Goal: Transaction & Acquisition: Obtain resource

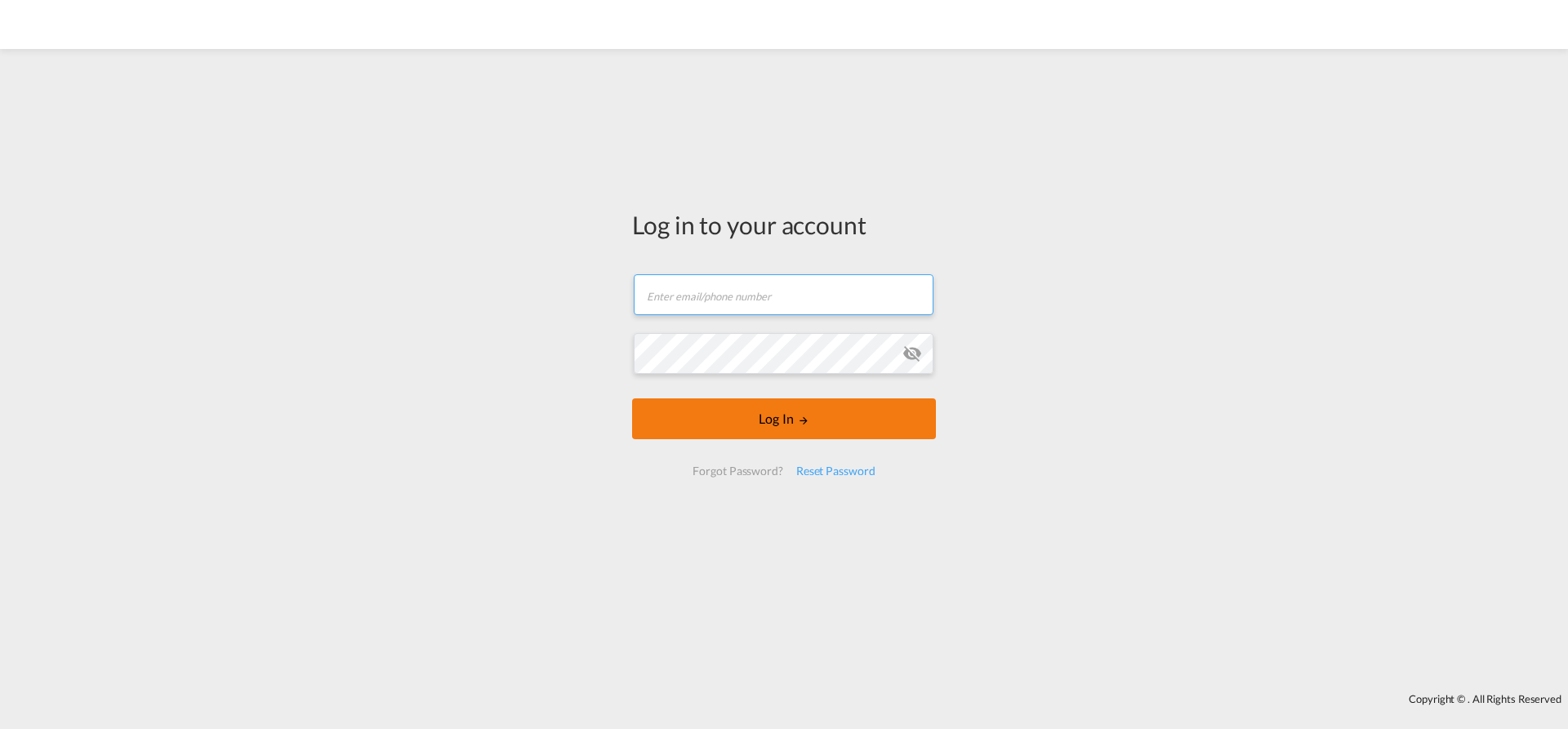
type input "soraya.valverde@dpworld.com"
click at [699, 410] on button "Log In" at bounding box center [784, 419] width 304 height 41
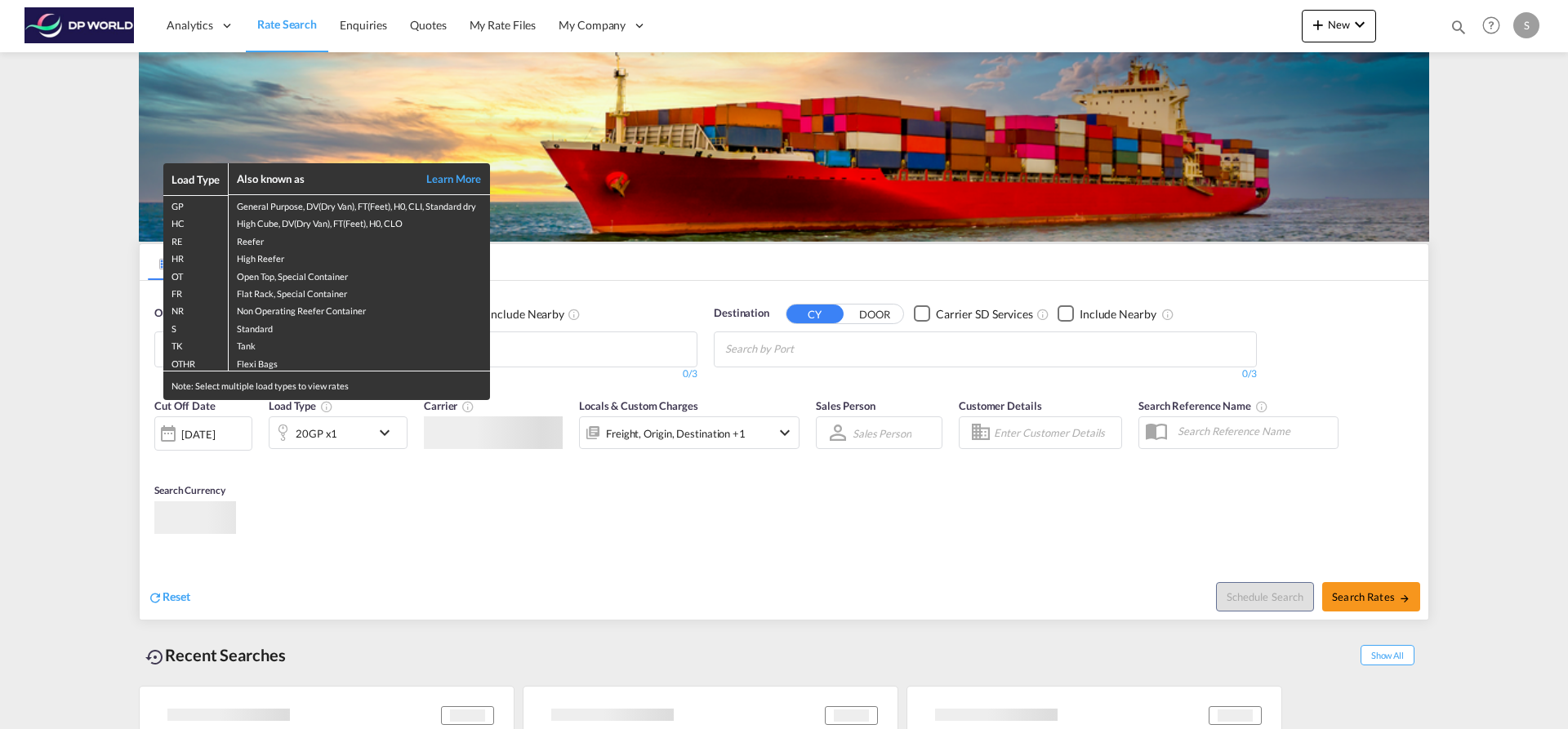
click at [530, 355] on div "Load Type Also known as Learn More GP General Purpose, DV(Dry Van), FT(Feet), H…" at bounding box center [784, 364] width 1568 height 729
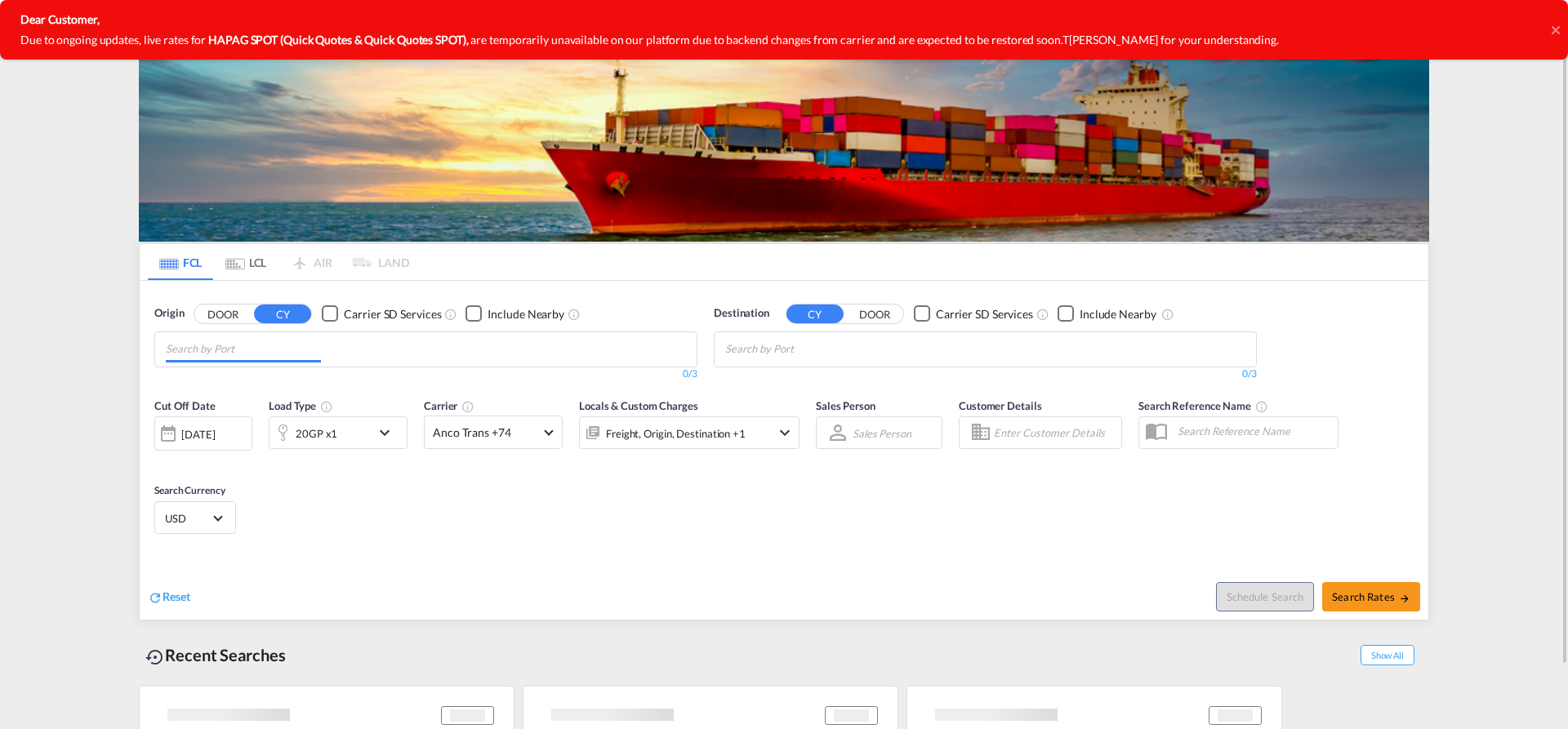
click at [523, 346] on md-chips at bounding box center [427, 350] width 542 height 35
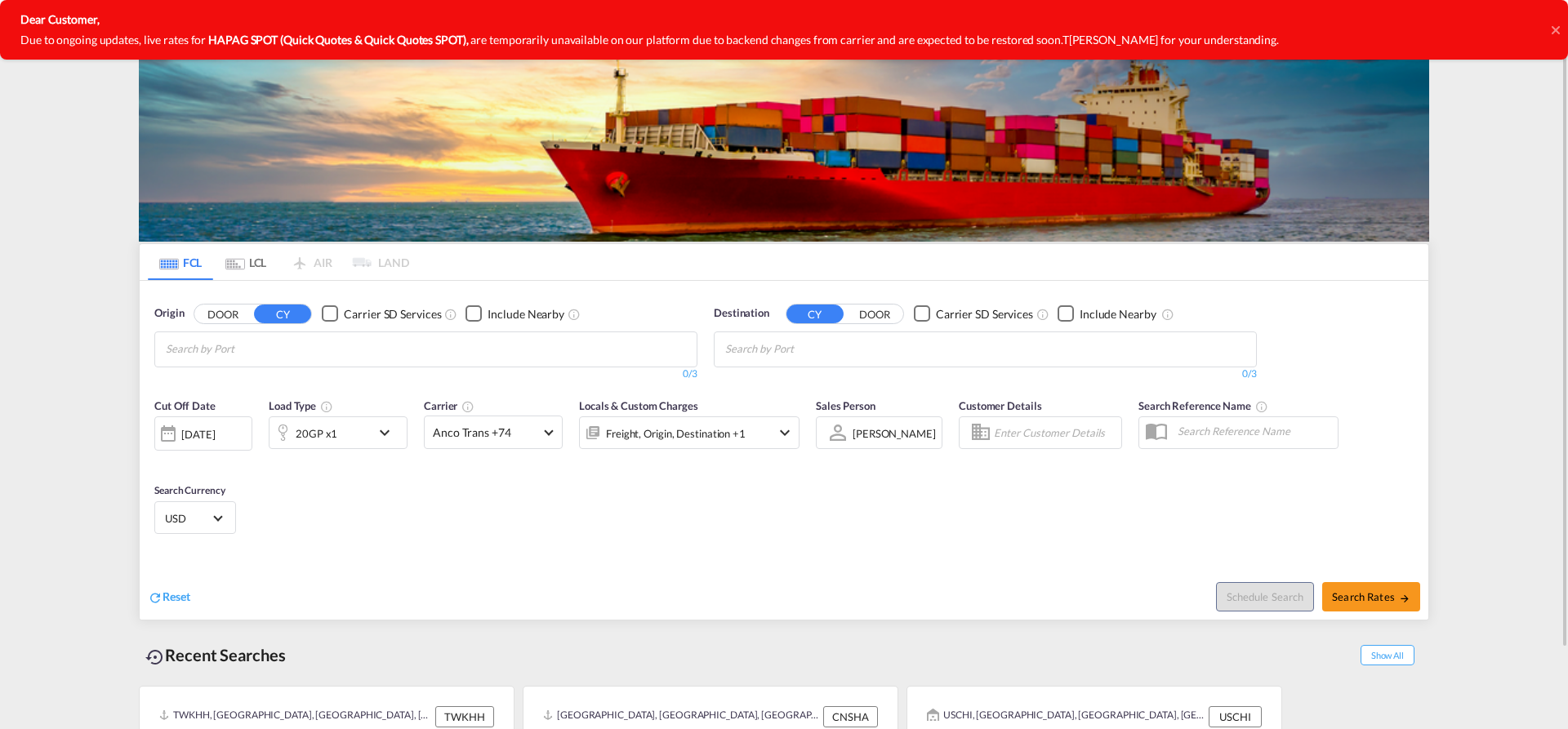
click at [292, 350] on body "Analytics Dashboard Rate Search Enquiries Quotes My Rate Files My Company" at bounding box center [784, 364] width 1568 height 729
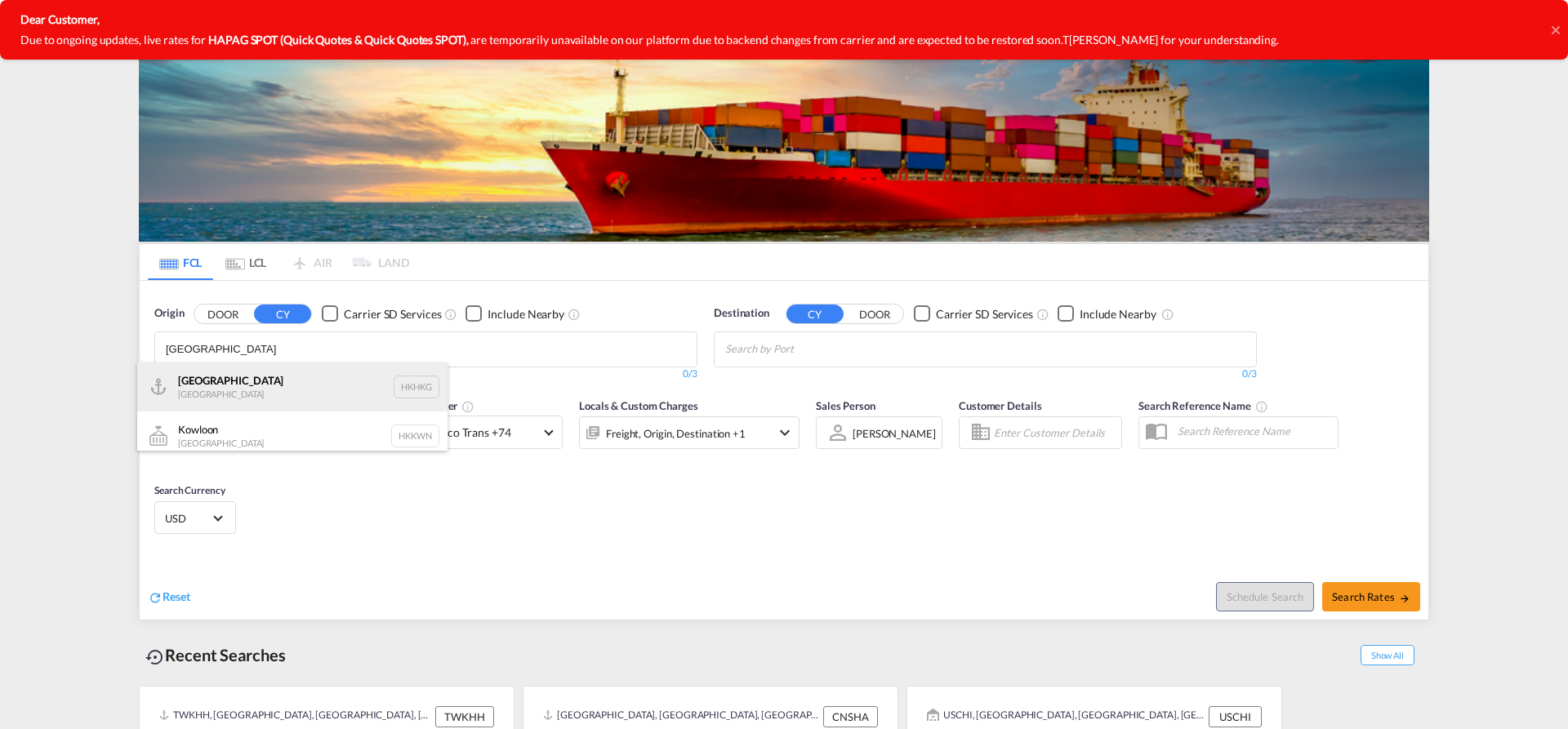
type input "HONG KONG"
click at [299, 376] on div "Hong Kong Hong Kong HKHKG" at bounding box center [292, 386] width 310 height 49
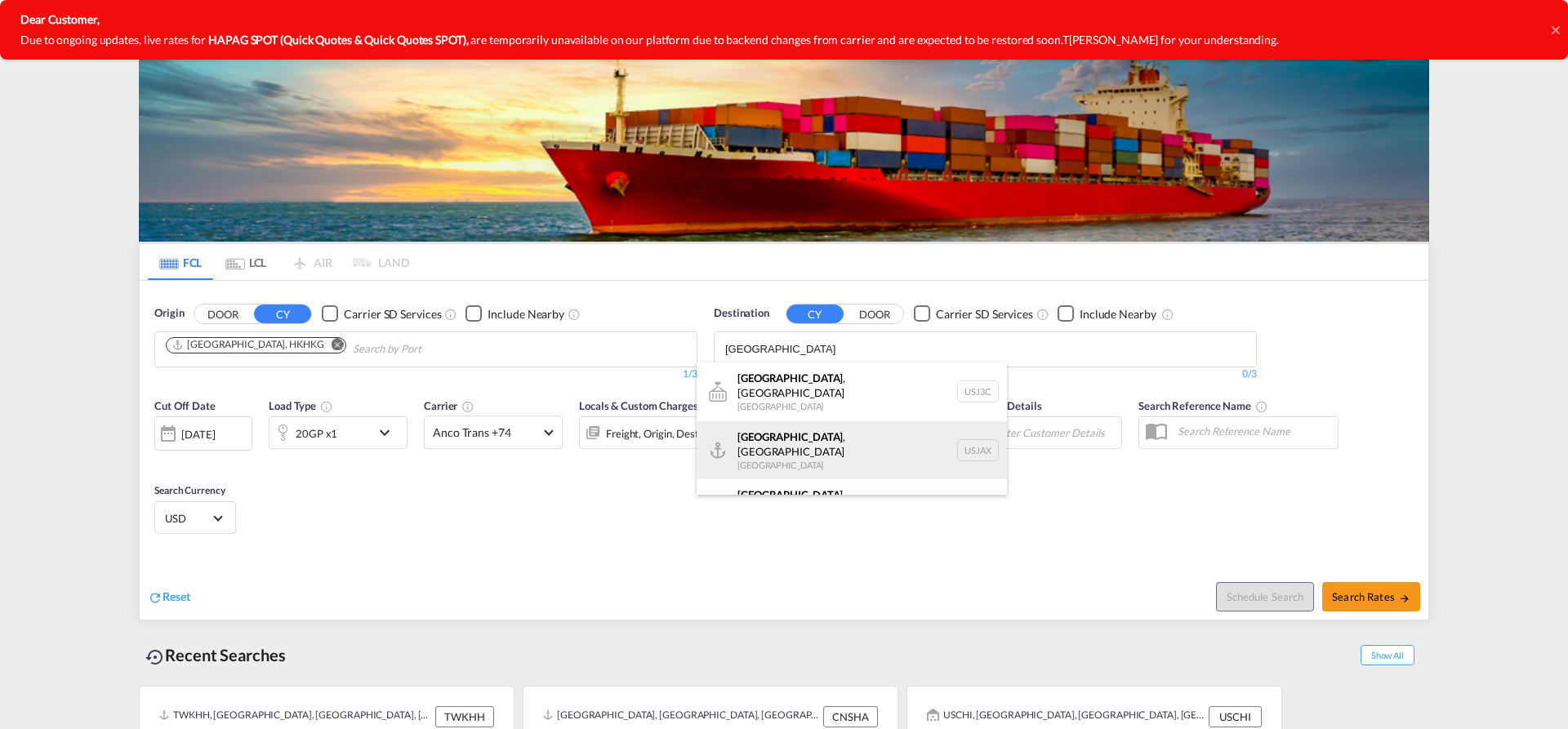
type input "JACKSONVILLE"
click at [841, 442] on div "Jacksonville , FL United States USJAX" at bounding box center [851, 450] width 310 height 59
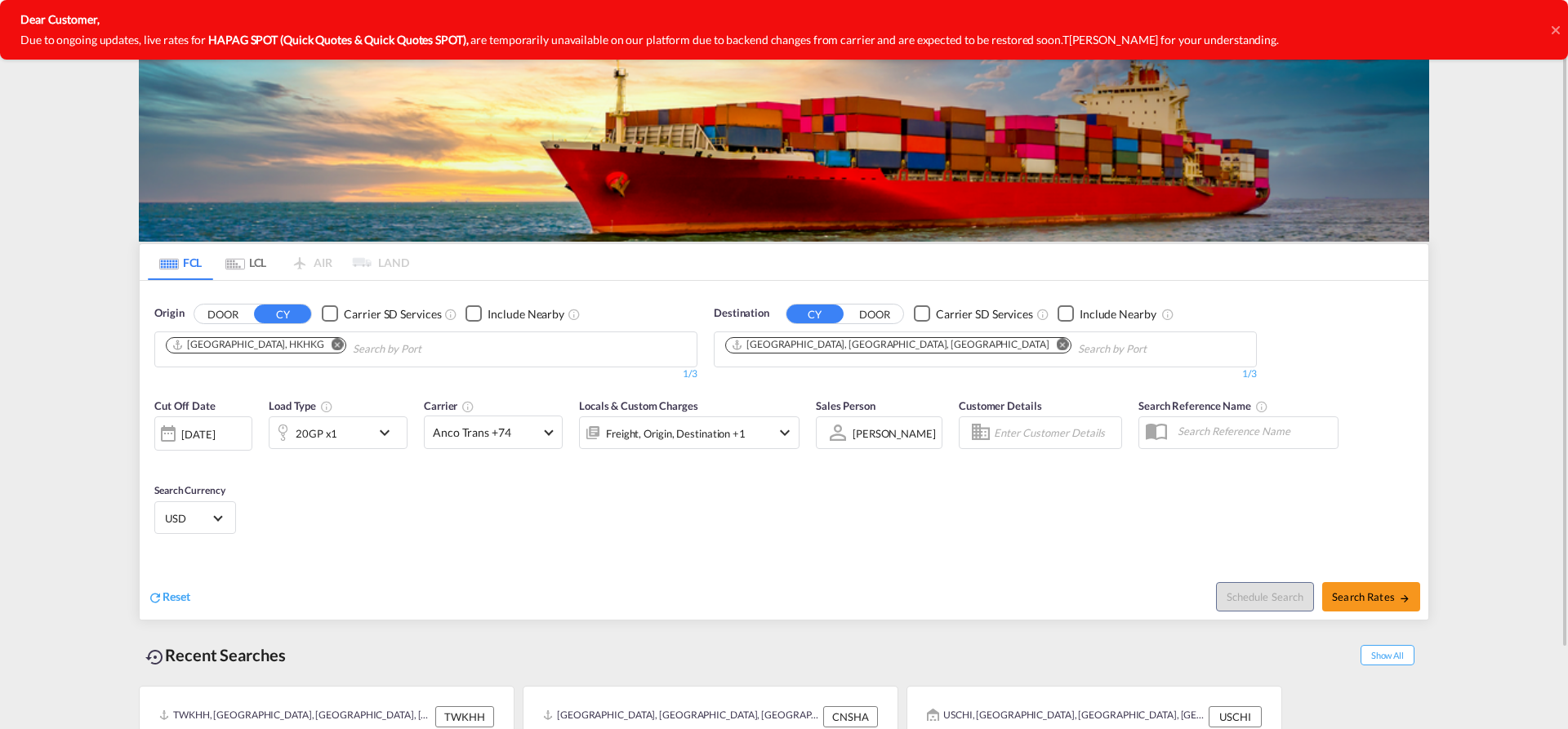
click at [365, 432] on div "20GP x1" at bounding box center [320, 433] width 101 height 33
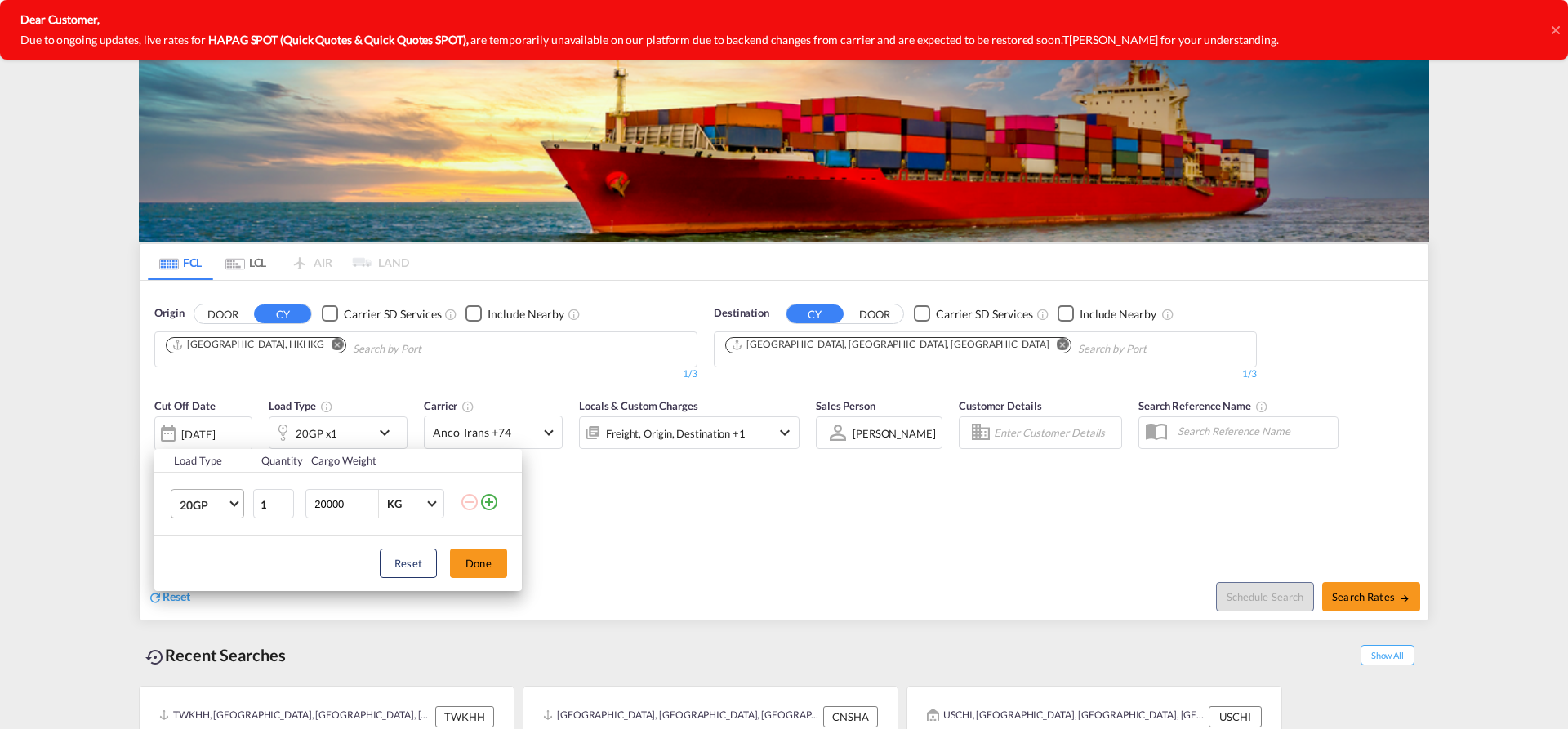
click at [230, 503] on md-select-value "20GP" at bounding box center [210, 503] width 65 height 28
click at [224, 579] on md-option "40HC" at bounding box center [222, 583] width 111 height 39
click at [456, 565] on button "Done" at bounding box center [478, 563] width 58 height 30
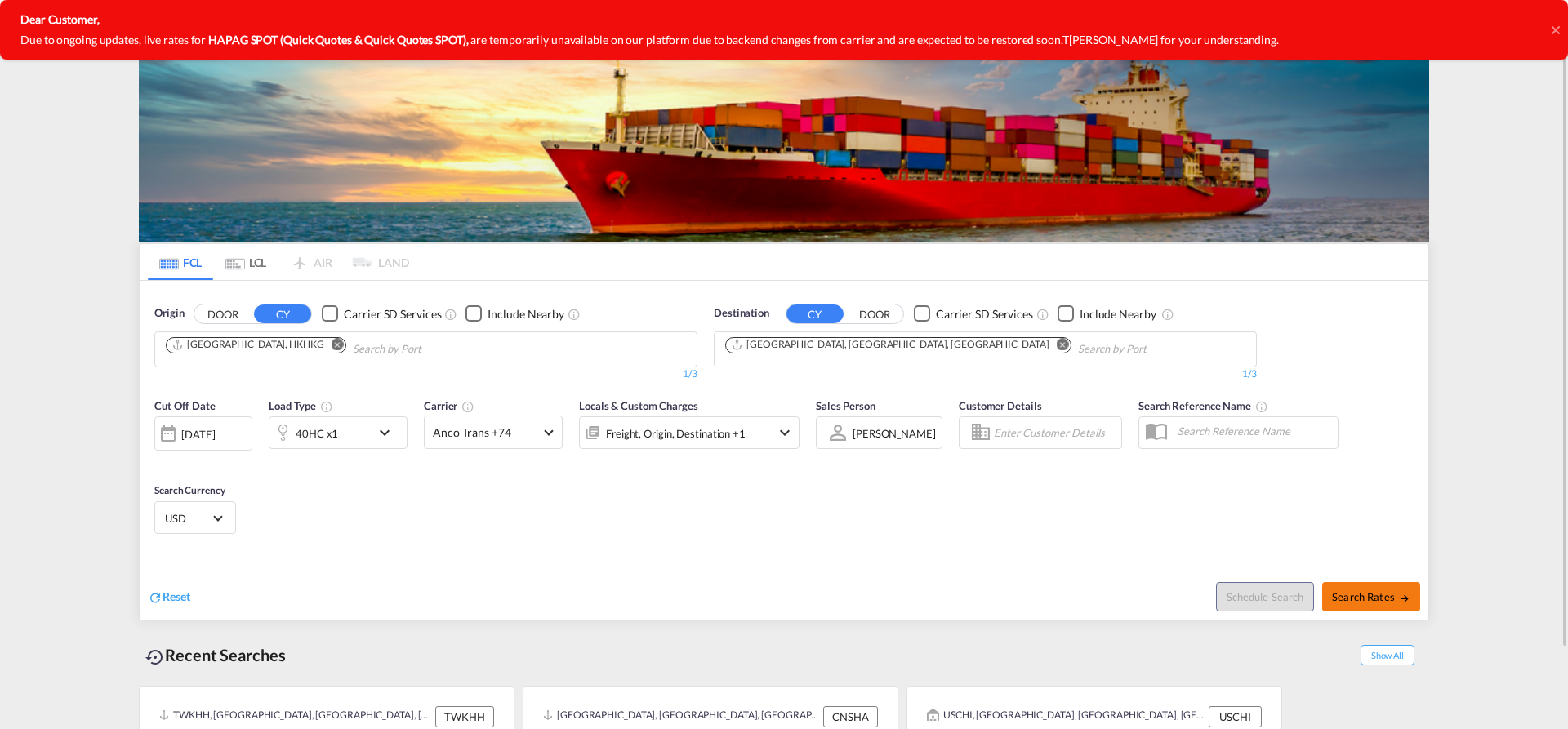
click at [1382, 600] on span "Search Rates" at bounding box center [1371, 597] width 79 height 13
type input "HKHKG to USJAX / [DATE]"
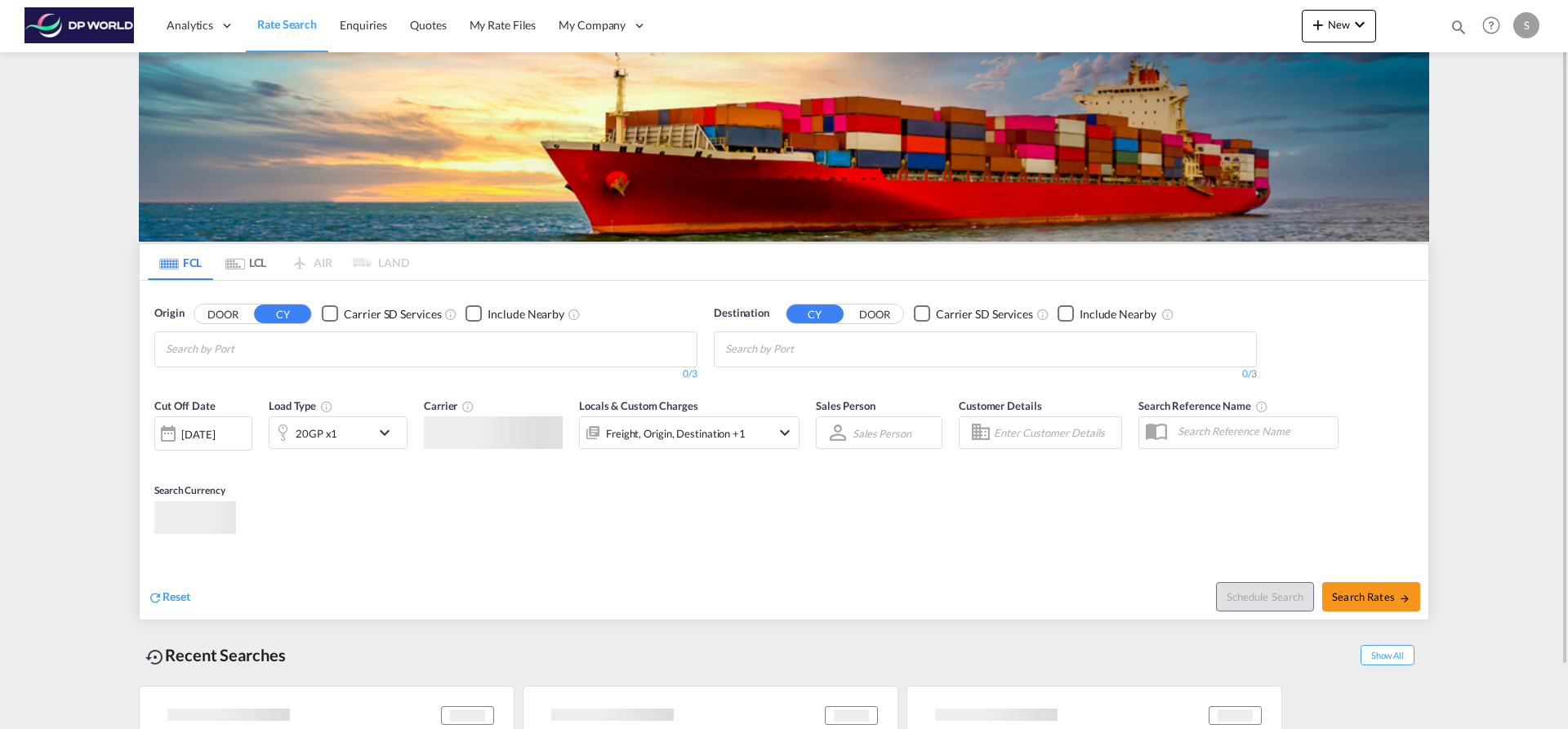
click at [316, 349] on input "Chips input." at bounding box center [244, 349] width 156 height 26
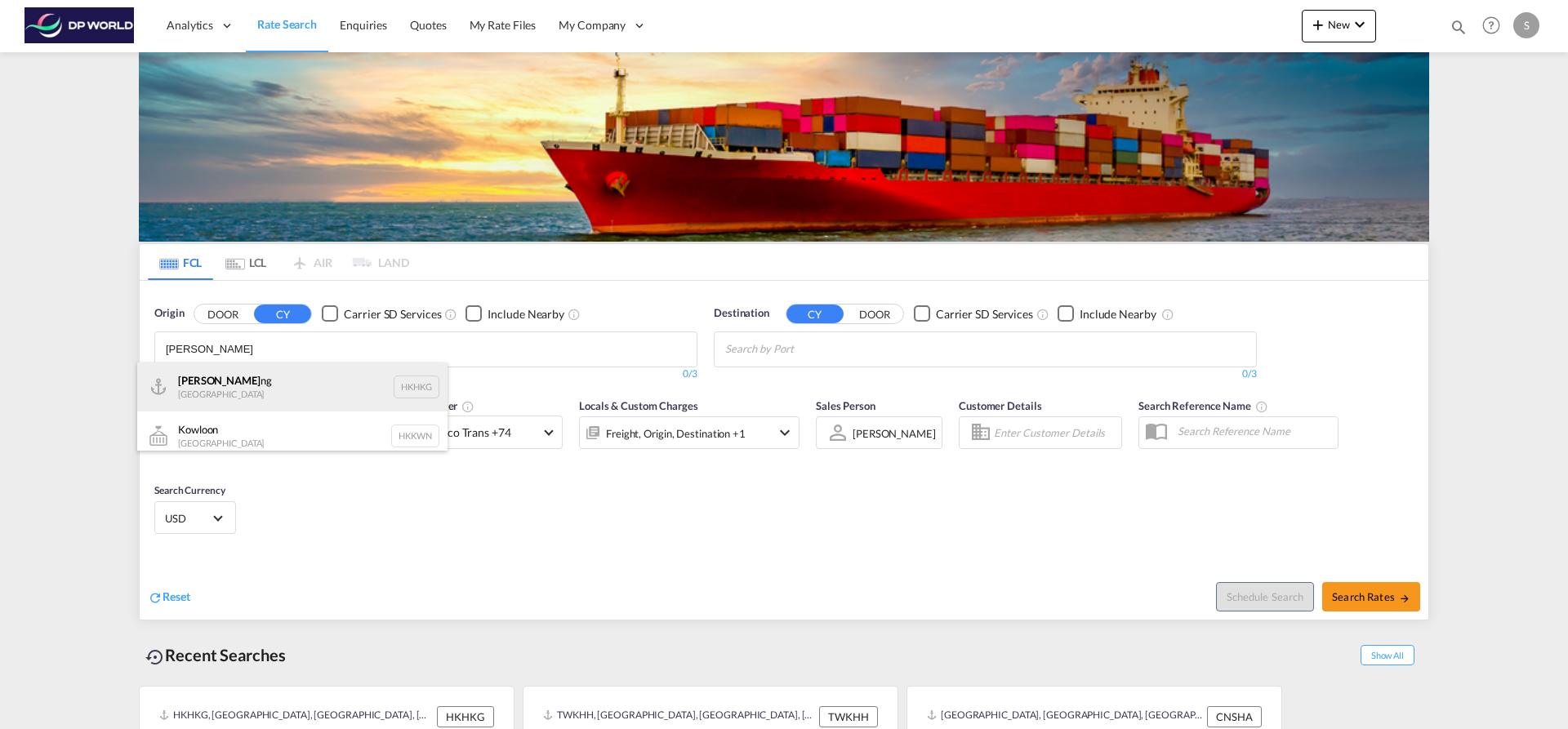
type input "[PERSON_NAME]"
click at [299, 378] on div "Hong Ko ng Hong Kong HKHKG" at bounding box center [292, 386] width 310 height 49
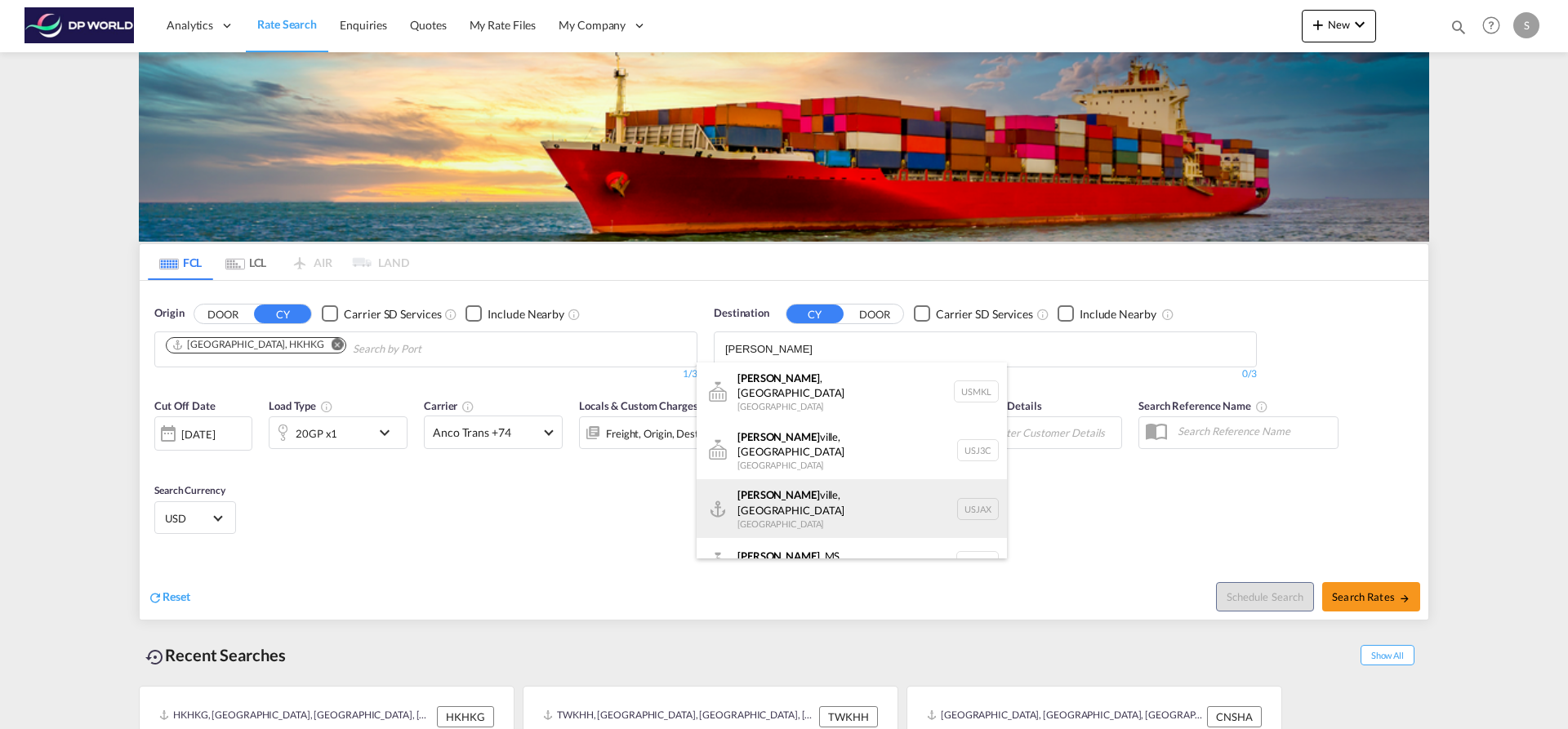
type input "[PERSON_NAME]"
click at [812, 479] on div "[PERSON_NAME][GEOGRAPHIC_DATA], [GEOGRAPHIC_DATA] [GEOGRAPHIC_DATA] USJAX" at bounding box center [851, 508] width 310 height 59
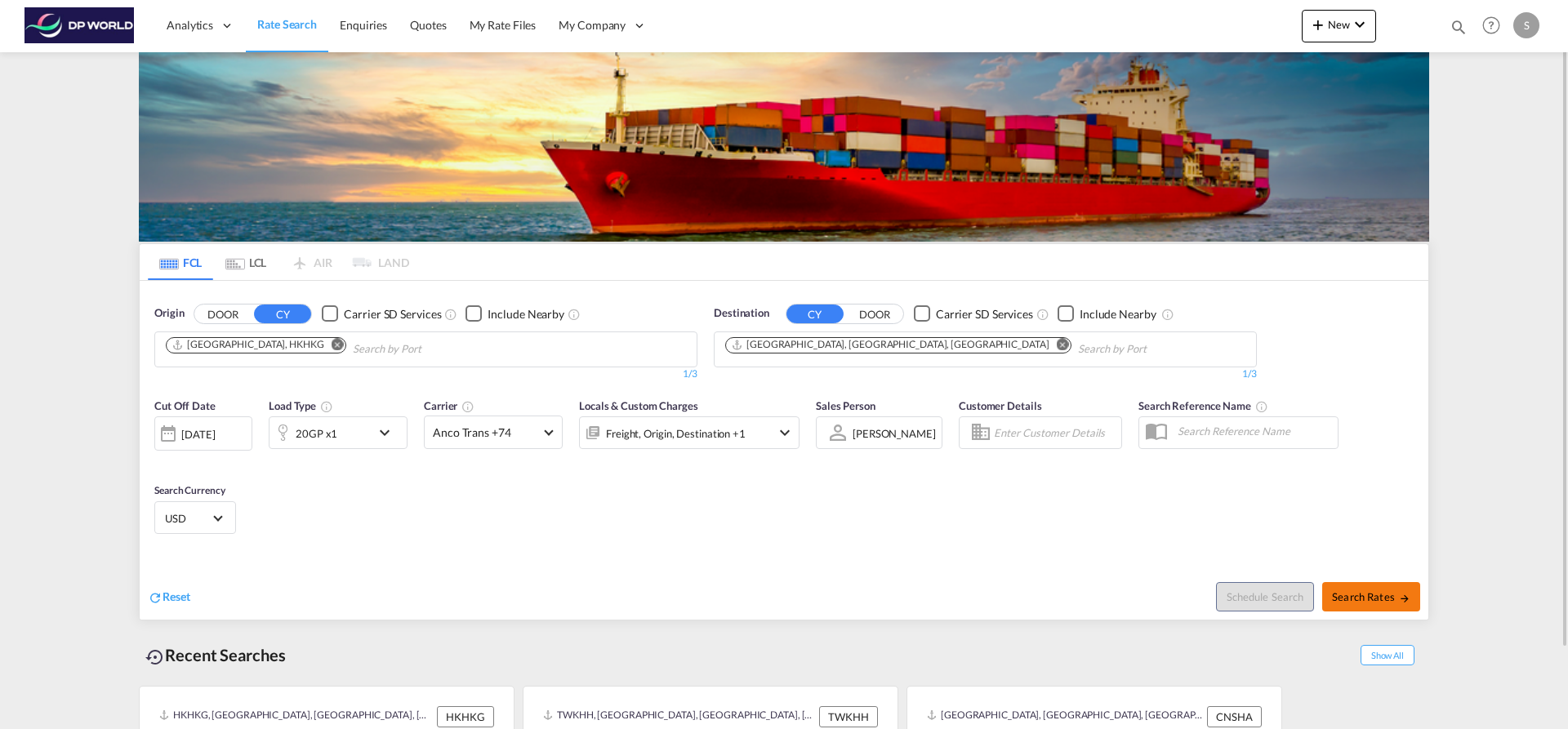
click at [1372, 595] on span "Search Rates" at bounding box center [1371, 597] width 79 height 13
type input "HKHKG to USJAX / [DATE]"
